Goal: Transaction & Acquisition: Purchase product/service

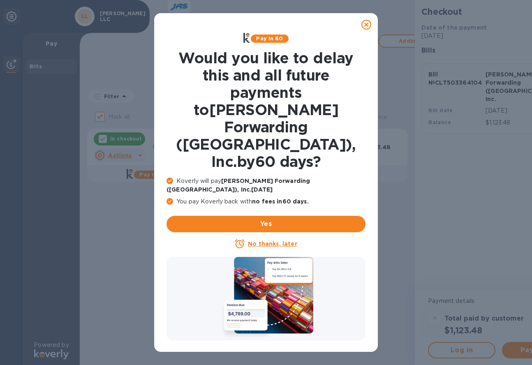
click at [264, 240] on u "No thanks, later" at bounding box center [272, 243] width 49 height 7
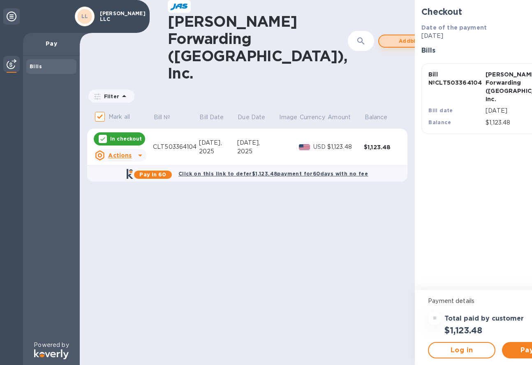
click at [385, 36] on span "Add bill" at bounding box center [408, 41] width 47 height 10
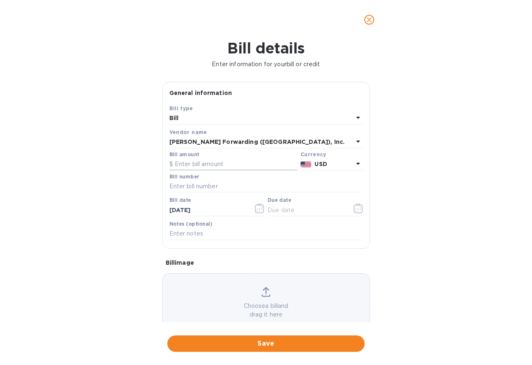
click at [207, 166] on input "text" at bounding box center [233, 164] width 128 height 12
type input "215.00"
click at [202, 185] on input "text" at bounding box center [266, 186] width 194 height 12
type input "CLT503367220"
click at [259, 209] on icon "button" at bounding box center [259, 208] width 1 height 1
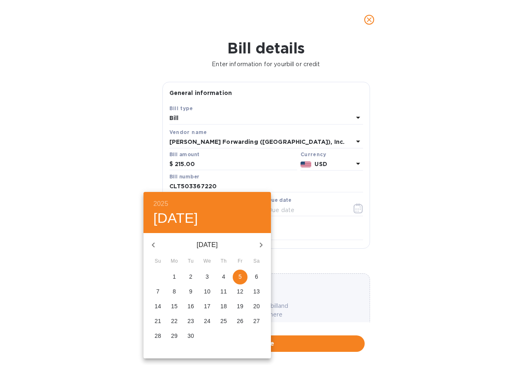
click at [155, 244] on icon "button" at bounding box center [153, 245] width 10 height 10
click at [224, 333] on p "28" at bounding box center [223, 336] width 7 height 8
type input "[DATE]"
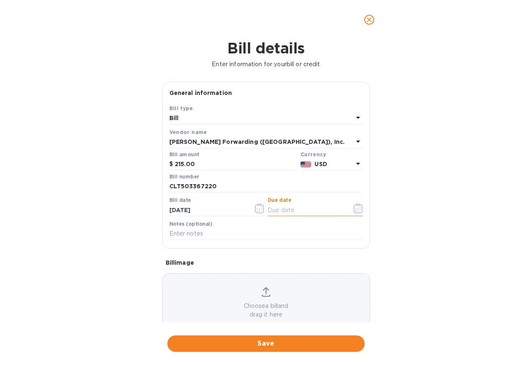
click at [287, 209] on input "text" at bounding box center [306, 210] width 78 height 12
type input "[DATE]"
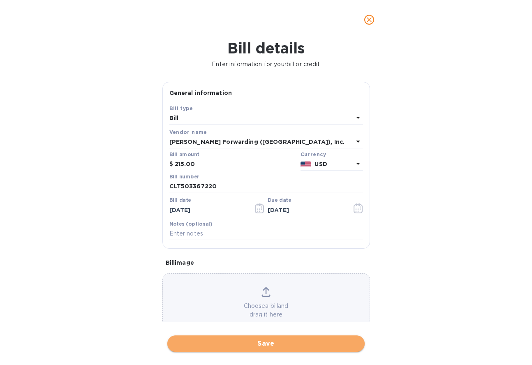
click at [290, 341] on span "Save" at bounding box center [266, 344] width 184 height 10
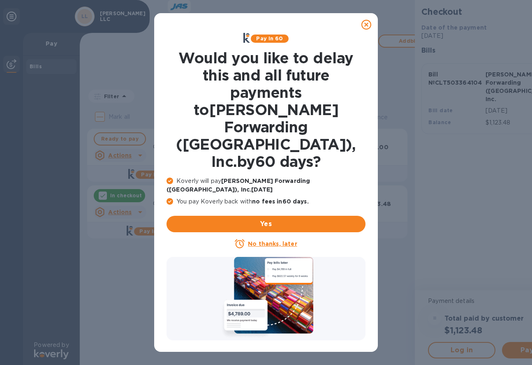
click at [267, 240] on u "No thanks, later" at bounding box center [272, 243] width 49 height 7
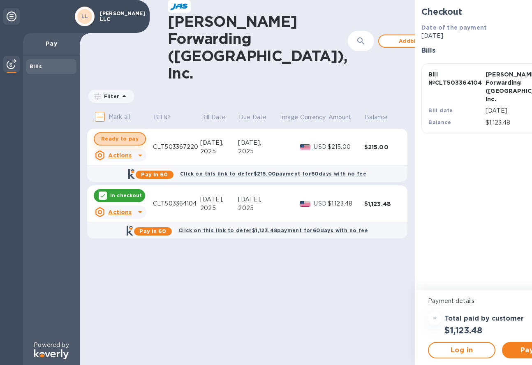
click at [119, 134] on span "Ready to pay" at bounding box center [119, 139] width 37 height 10
checkbox input "true"
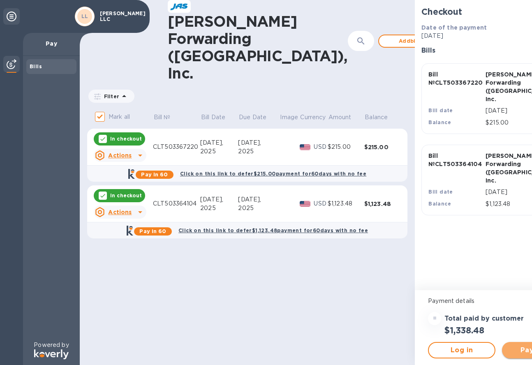
click at [508, 352] on span "Pay now" at bounding box center [535, 350] width 54 height 10
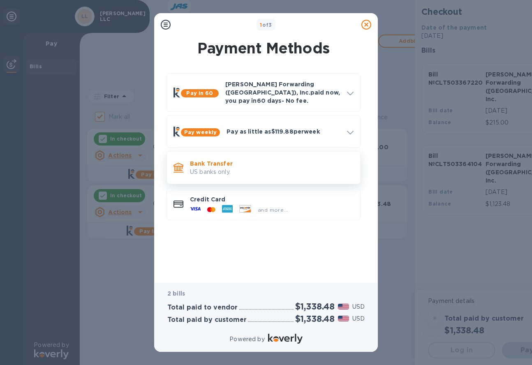
click at [210, 171] on div "Bank Transfer US banks only." at bounding box center [272, 167] width 170 height 23
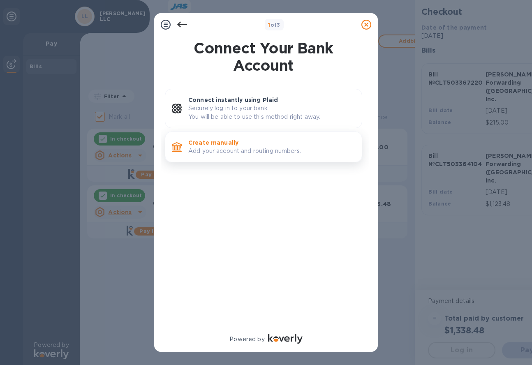
click at [227, 142] on p "Create manually" at bounding box center [271, 142] width 167 height 8
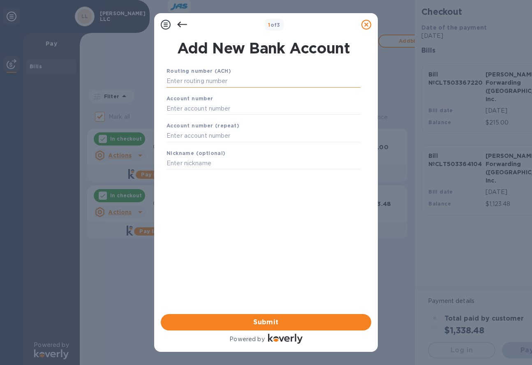
click at [196, 80] on input "text" at bounding box center [263, 81] width 194 height 12
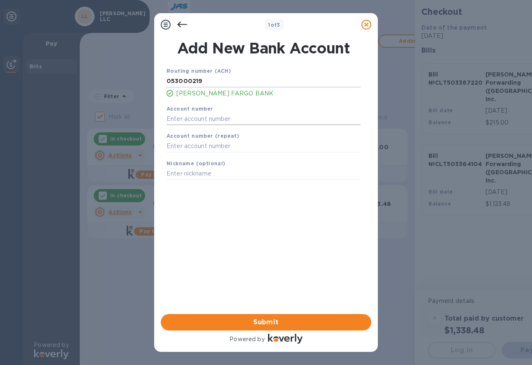
type input "053000219"
click at [203, 122] on input "text" at bounding box center [263, 119] width 194 height 12
type input "2000044469045"
click at [210, 143] on input "text" at bounding box center [263, 146] width 194 height 12
type input "2000044469045"
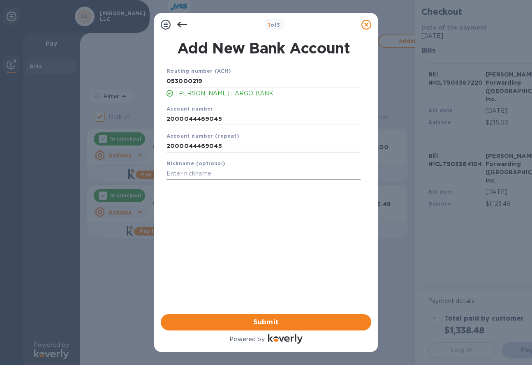
click at [200, 172] on input "text" at bounding box center [263, 174] width 194 height 12
type input "[PERSON_NAME] LLC"
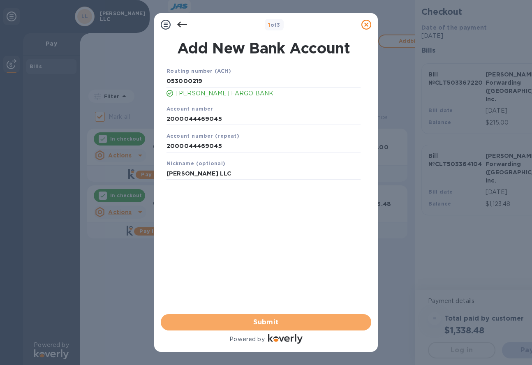
click at [266, 321] on span "Submit" at bounding box center [265, 322] width 197 height 10
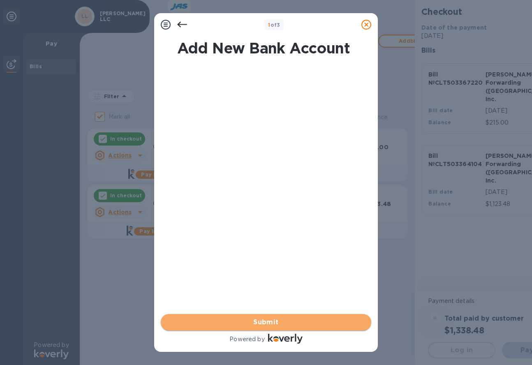
click at [272, 325] on span "Submit" at bounding box center [265, 322] width 197 height 10
